Goal: Information Seeking & Learning: Check status

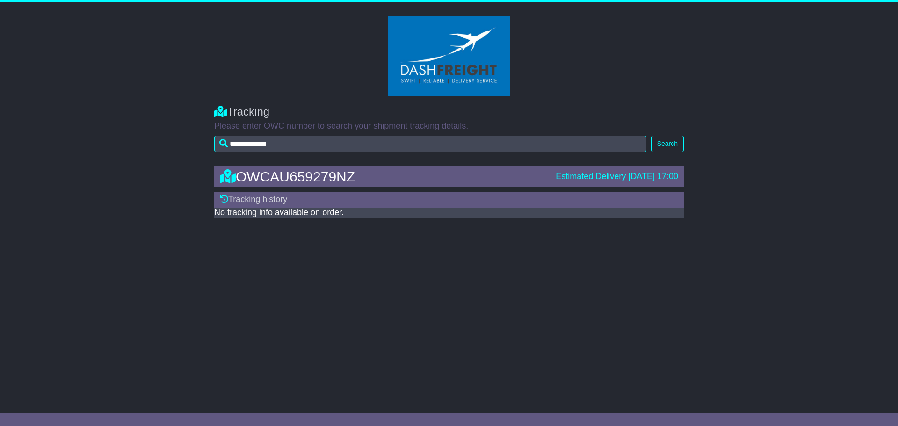
click at [318, 186] on div "OWCAU659279NZ Estimated Delivery [DATE] 17:00" at bounding box center [449, 176] width 470 height 21
click at [350, 176] on div "OWCAU659279NZ" at bounding box center [383, 176] width 336 height 15
click at [653, 145] on button "Search" at bounding box center [667, 144] width 33 height 16
click at [362, 185] on div "OWCAU659279NZ Estimated Delivery [DATE] 17:00" at bounding box center [449, 176] width 470 height 21
click at [365, 176] on div "OWCAU659279NZ" at bounding box center [383, 176] width 336 height 15
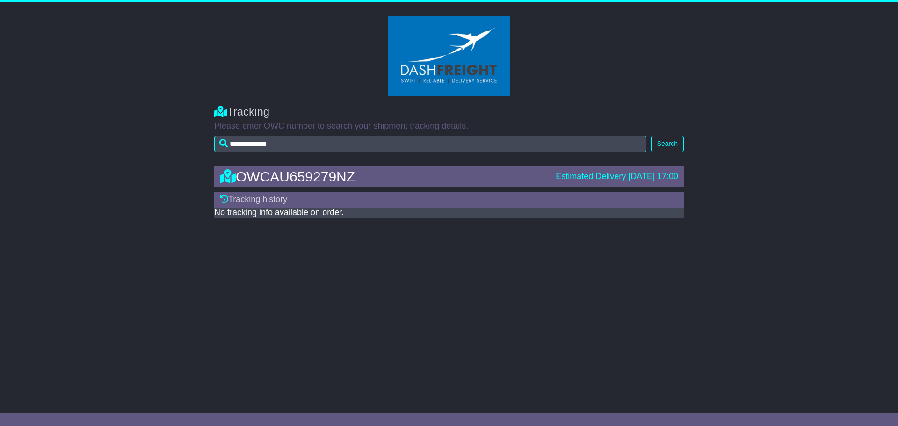
click at [365, 176] on div "OWCAU659279NZ" at bounding box center [383, 176] width 336 height 15
click at [342, 174] on div "OWCAU659279NZ" at bounding box center [383, 176] width 336 height 15
click at [665, 143] on button "Search" at bounding box center [667, 144] width 33 height 16
click at [560, 167] on div "OWCAU659279NZ Estimated Delivery [DATE] 17:00" at bounding box center [449, 176] width 470 height 21
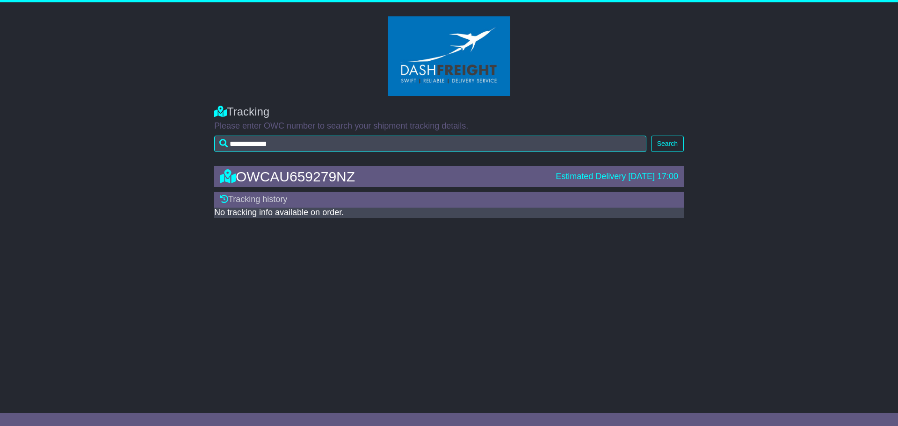
click at [438, 184] on div "OWCAU659279NZ" at bounding box center [383, 176] width 336 height 15
click at [331, 187] on div "OWCAU659279NZ Estimated Delivery 17 Oct 2025 17:00" at bounding box center [449, 176] width 470 height 21
click at [325, 179] on div "OWCAU659279NZ" at bounding box center [383, 176] width 336 height 15
click at [289, 201] on div "Tracking history" at bounding box center [449, 200] width 470 height 16
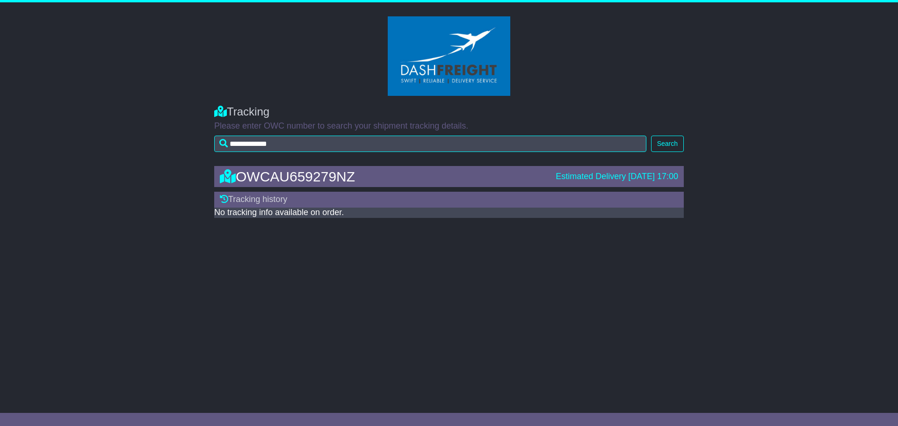
click at [295, 125] on p "Please enter OWC number to search your shipment tracking details." at bounding box center [449, 126] width 470 height 10
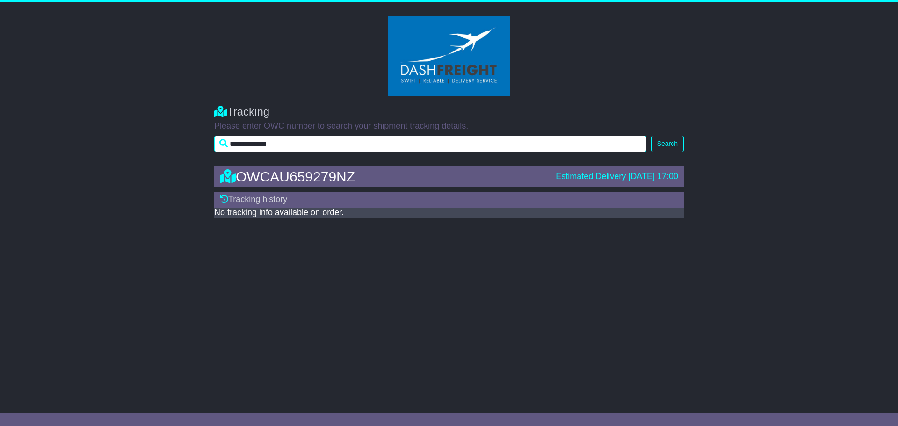
click at [310, 144] on input "**********" at bounding box center [430, 144] width 432 height 16
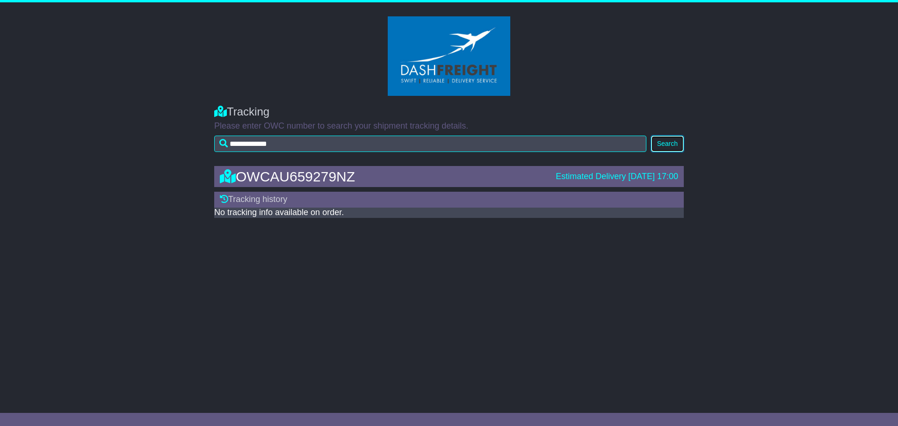
click at [659, 144] on button "Search" at bounding box center [667, 144] width 33 height 16
click at [224, 175] on icon at bounding box center [228, 176] width 16 height 14
click at [571, 172] on div "Estimated Delivery [DATE] 17:00" at bounding box center [617, 177] width 123 height 10
click at [391, 176] on div "OWCAU659279NZ" at bounding box center [383, 176] width 336 height 15
